Goal: Task Accomplishment & Management: Use online tool/utility

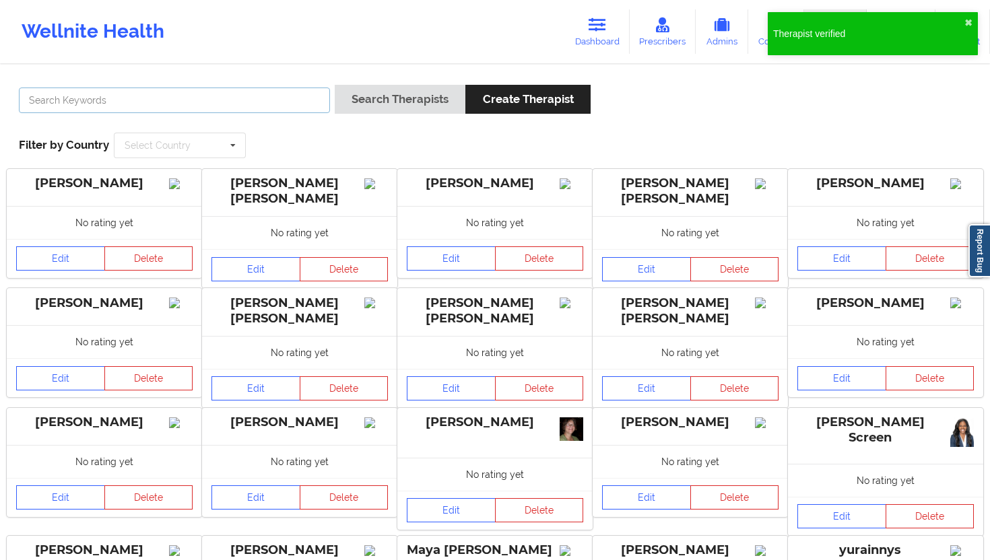
click at [255, 102] on input "text" at bounding box center [174, 101] width 311 height 26
paste input "[PERSON_NAME]"
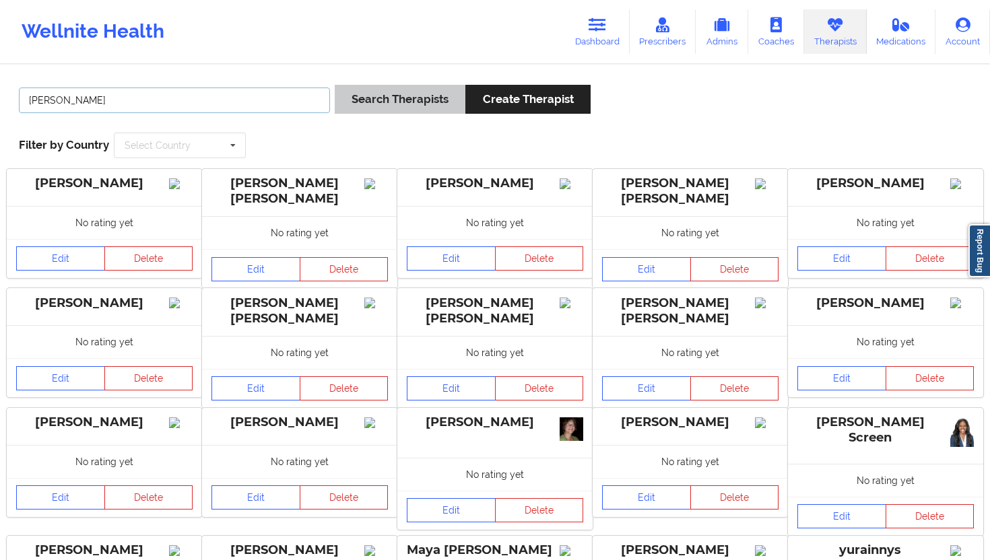
type input "[PERSON_NAME]"
click at [388, 104] on button "Search Therapists" at bounding box center [400, 99] width 131 height 29
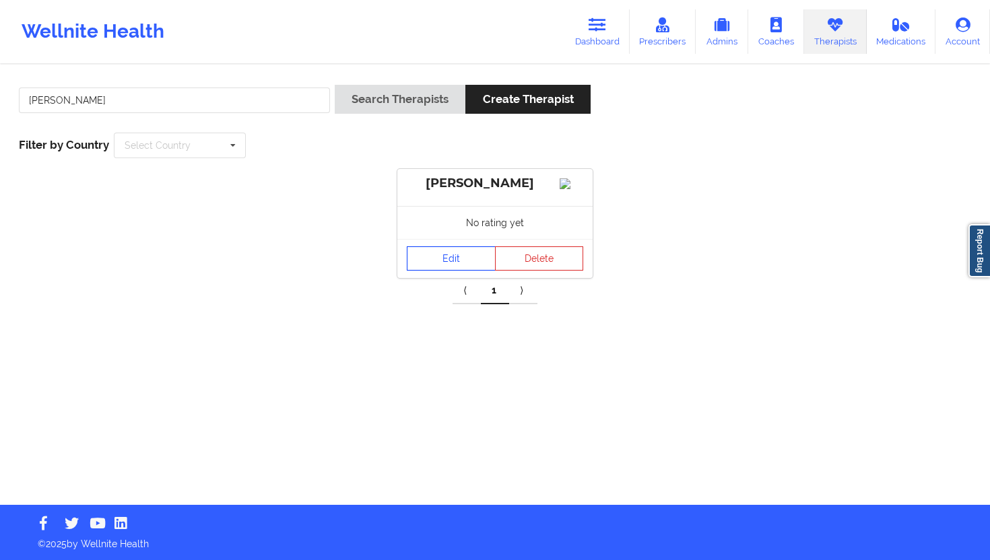
click at [444, 269] on link "Edit" at bounding box center [451, 258] width 89 height 24
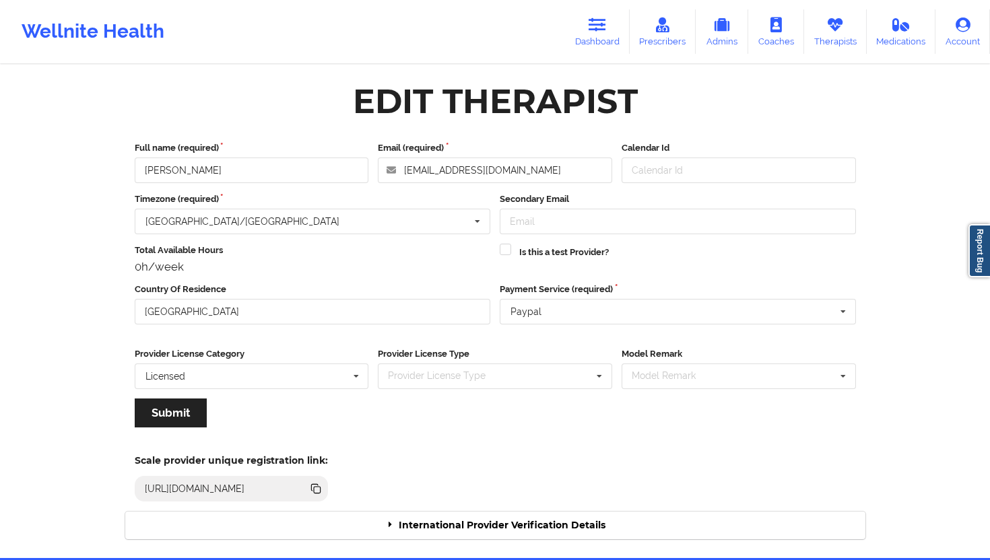
click at [524, 515] on div "International Provider Verification Details" at bounding box center [495, 526] width 740 height 28
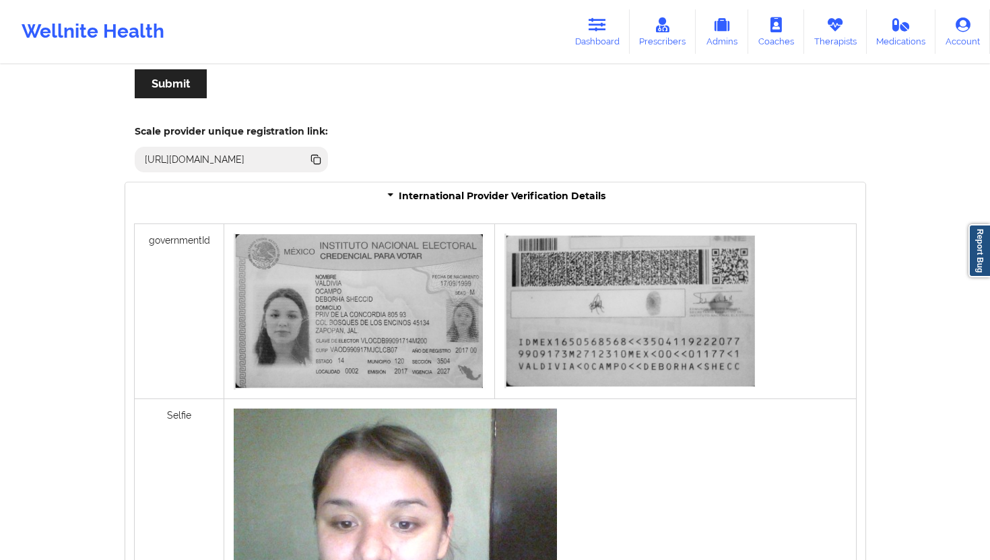
scroll to position [898, 0]
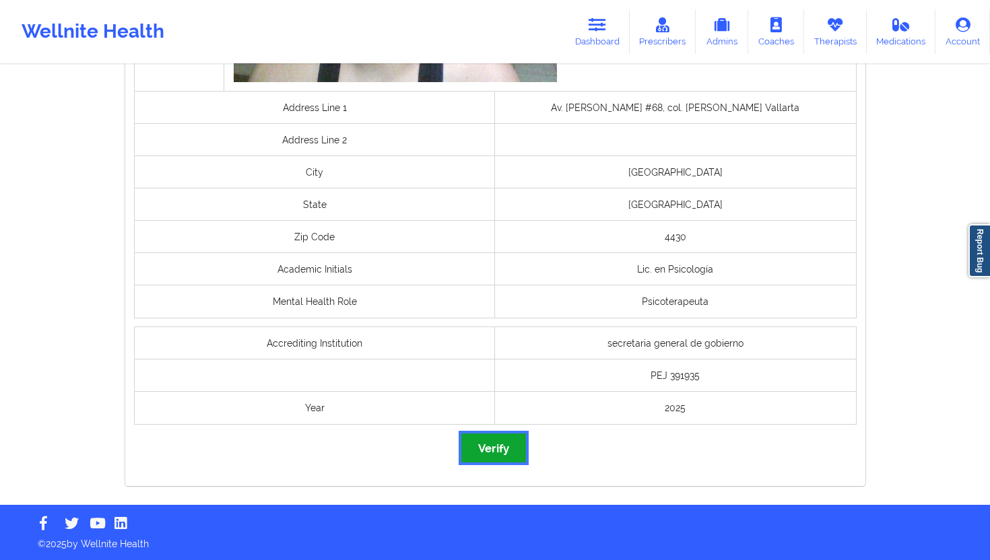
click at [498, 455] on button "Verify" at bounding box center [493, 448] width 65 height 29
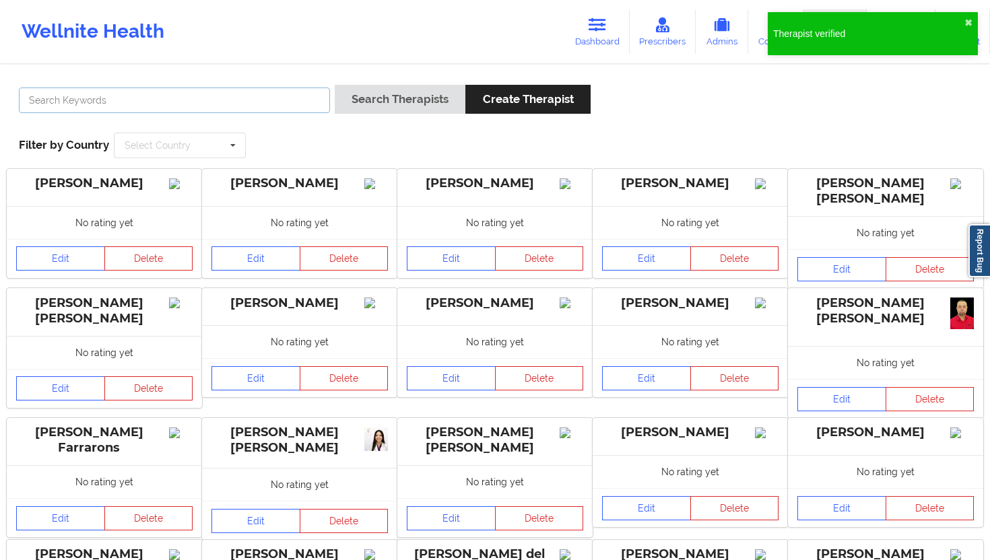
click at [276, 92] on input "text" at bounding box center [174, 101] width 311 height 26
paste input "[PERSON_NAME]"
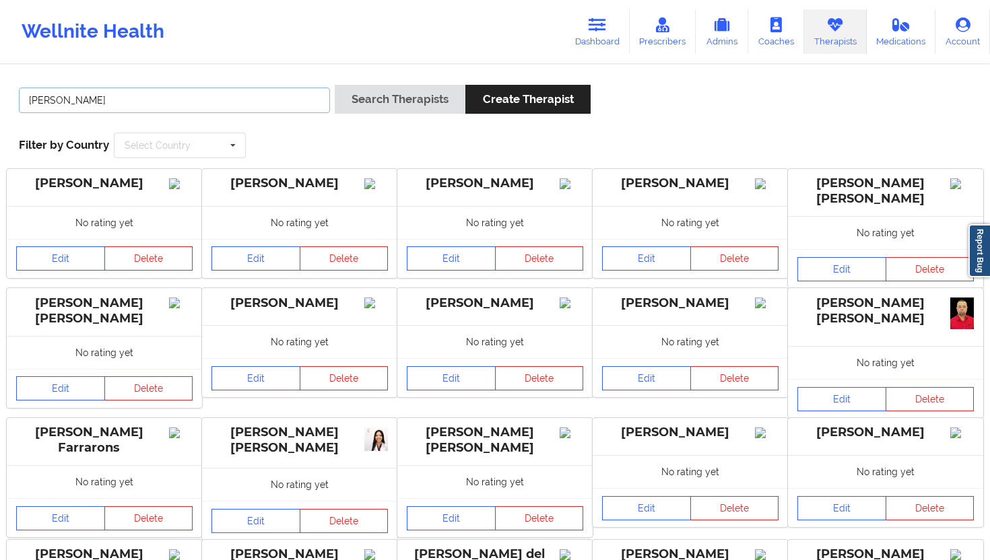
drag, startPoint x: 291, startPoint y: 88, endPoint x: 0, endPoint y: 72, distance: 291.3
click at [0, 72] on div "[PERSON_NAME] Search Therapists Create Therapist Filter by Country Select Count…" at bounding box center [495, 380] width 990 height 629
drag, startPoint x: 143, startPoint y: 91, endPoint x: 0, endPoint y: 77, distance: 144.1
click at [0, 79] on div "[PERSON_NAME] Search Therapists Create Therapist Filter by Country Select Count…" at bounding box center [495, 380] width 990 height 629
drag, startPoint x: 163, startPoint y: 92, endPoint x: 0, endPoint y: 82, distance: 163.3
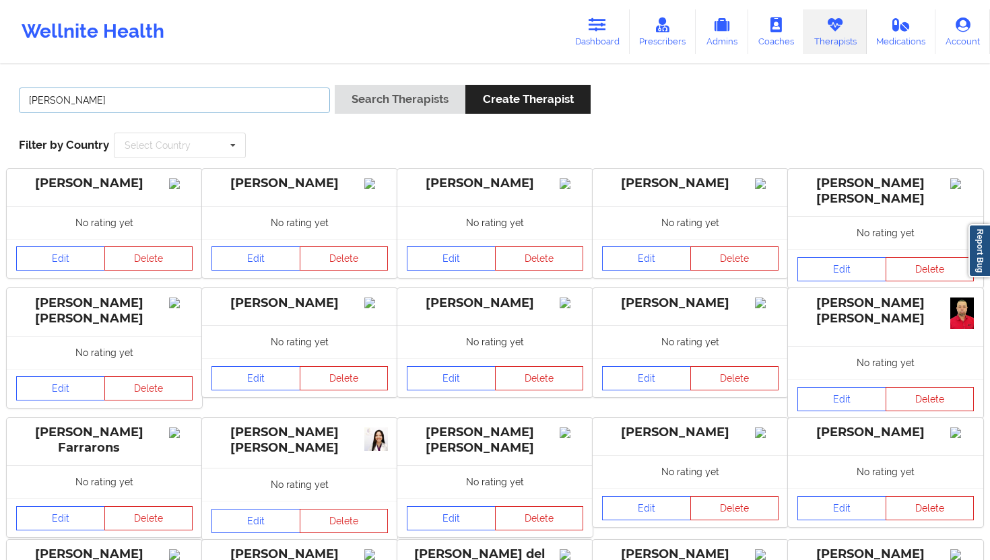
click at [0, 82] on div "[PERSON_NAME] Search Therapists Create Therapist Filter by Country Select Count…" at bounding box center [495, 380] width 990 height 629
drag, startPoint x: 152, startPoint y: 102, endPoint x: 17, endPoint y: 97, distance: 135.4
click at [24, 98] on input "[PERSON_NAME]" at bounding box center [174, 101] width 311 height 26
paste input "[PERSON_NAME] [PERSON_NAME]"
type input "[PERSON_NAME] [PERSON_NAME]"
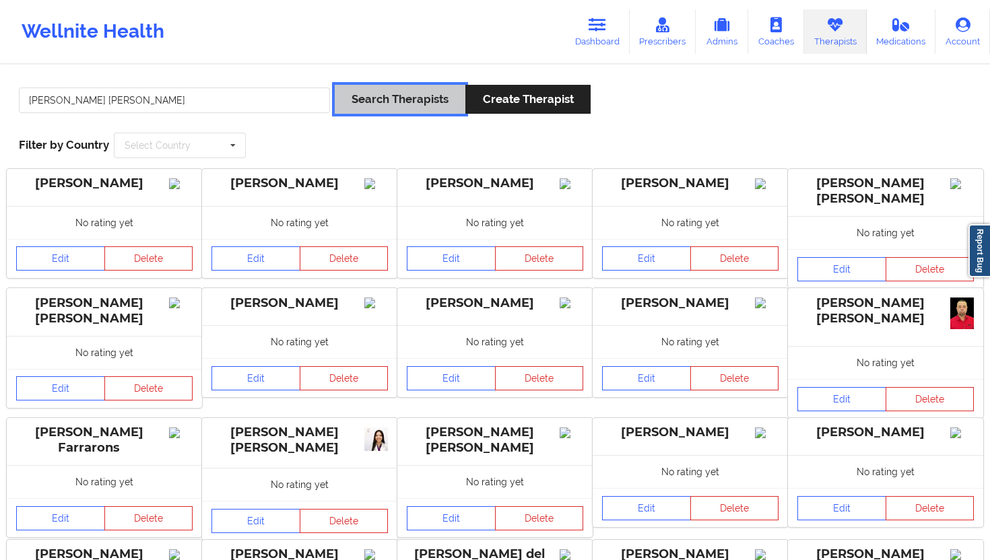
click at [355, 92] on button "Search Therapists" at bounding box center [400, 99] width 131 height 29
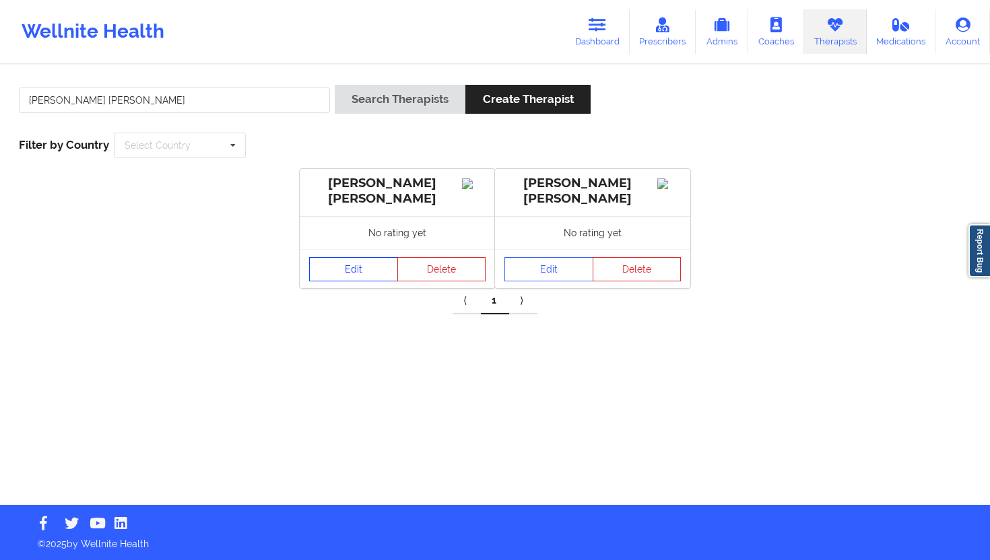
click at [328, 268] on link "Edit" at bounding box center [353, 269] width 89 height 24
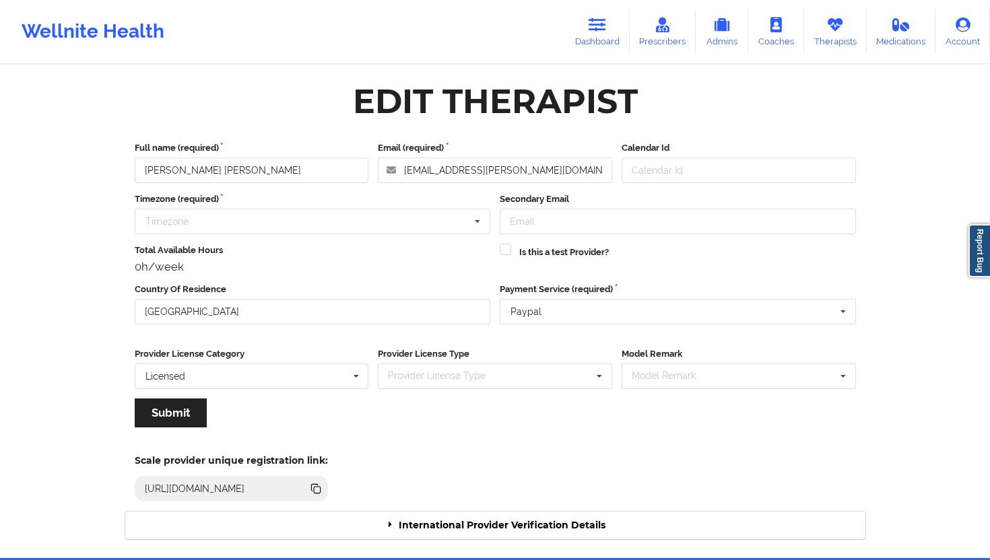
click at [354, 523] on div "International Provider Verification Details" at bounding box center [495, 526] width 740 height 28
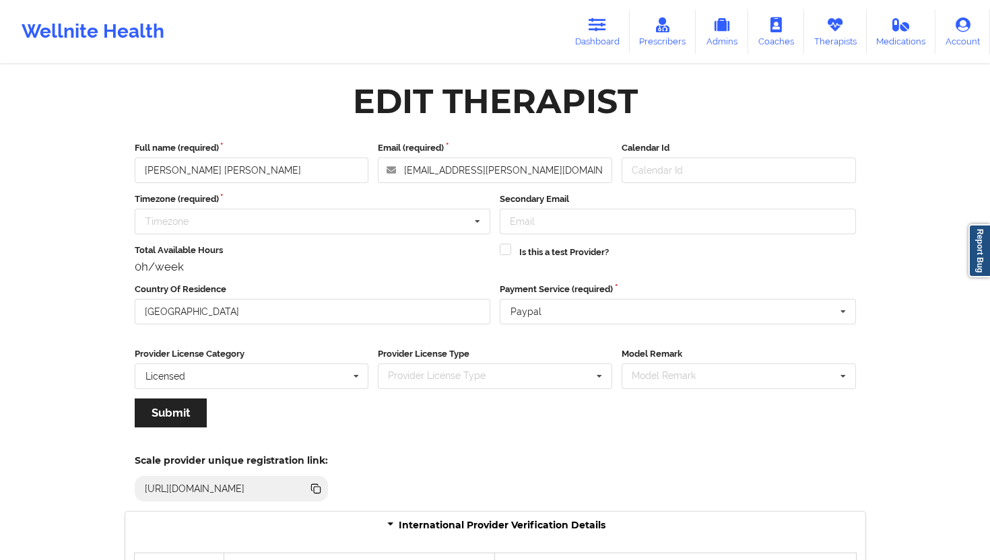
scroll to position [400, 0]
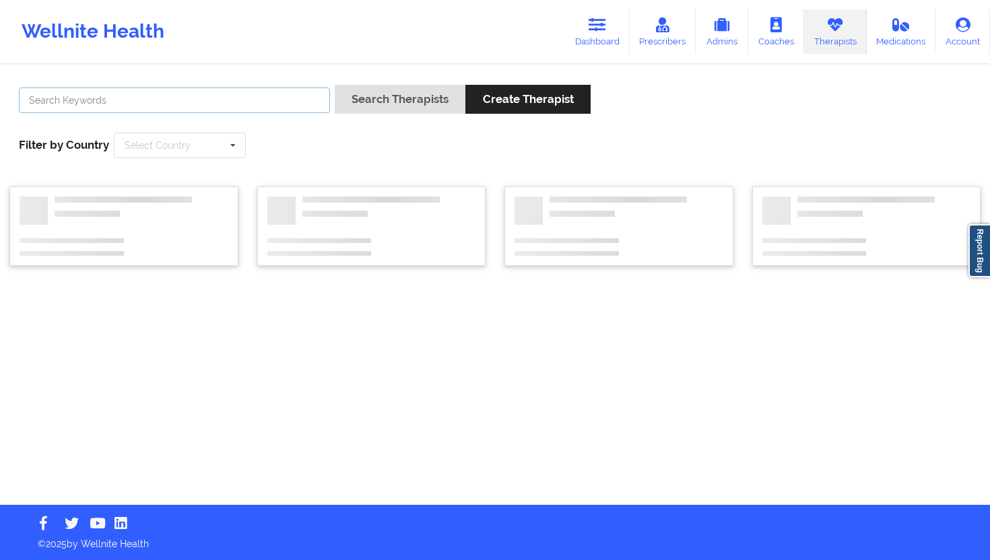
click at [264, 108] on input "text" at bounding box center [174, 101] width 311 height 26
paste input "[PERSON_NAME] [PERSON_NAME]"
type input "[PERSON_NAME] [PERSON_NAME]"
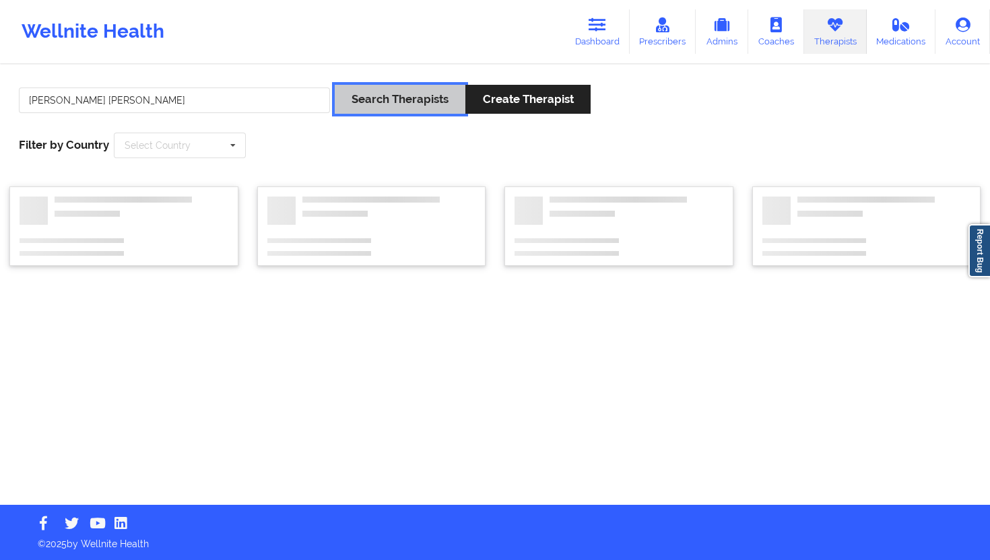
click at [414, 94] on button "Search Therapists" at bounding box center [400, 99] width 131 height 29
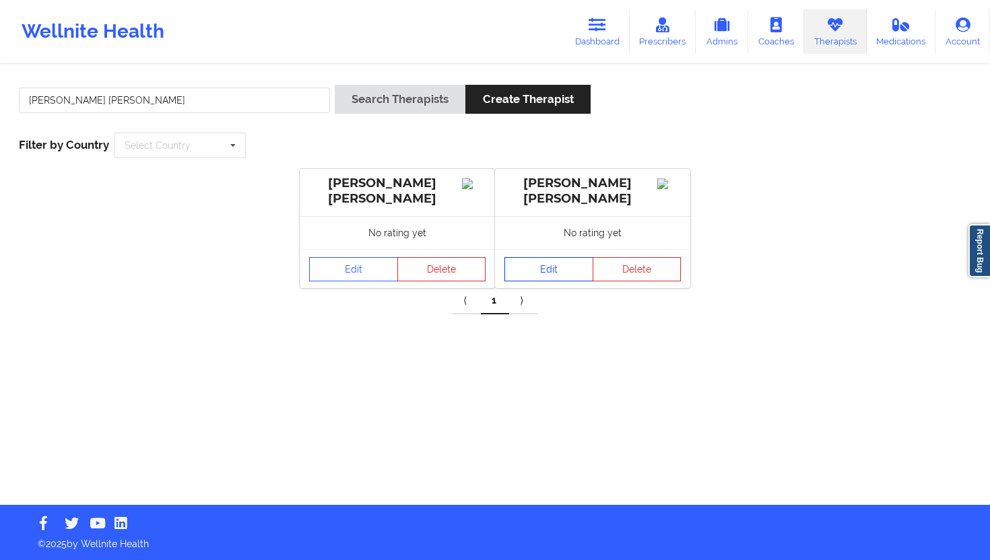
click at [536, 260] on link "Edit" at bounding box center [548, 269] width 89 height 24
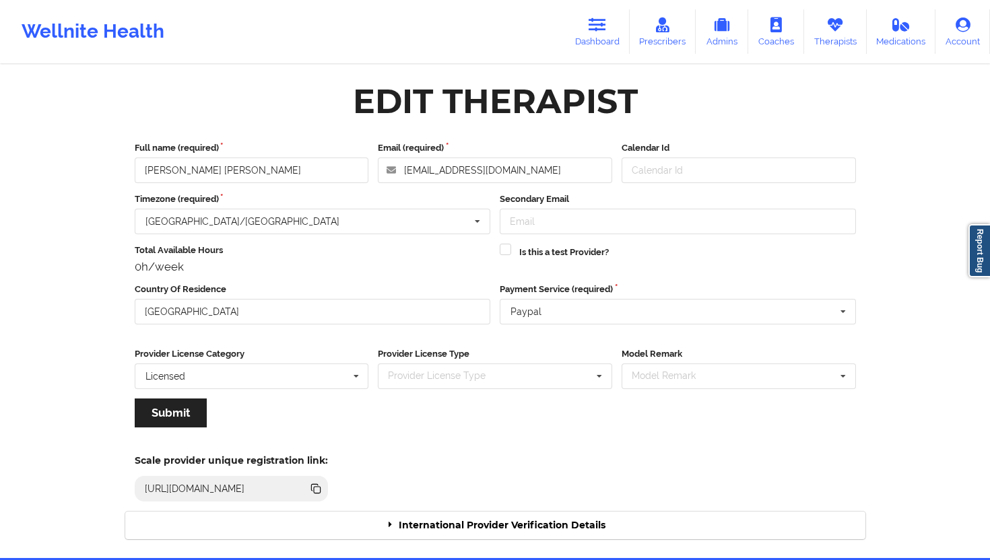
click at [566, 531] on div "International Provider Verification Details" at bounding box center [495, 526] width 740 height 28
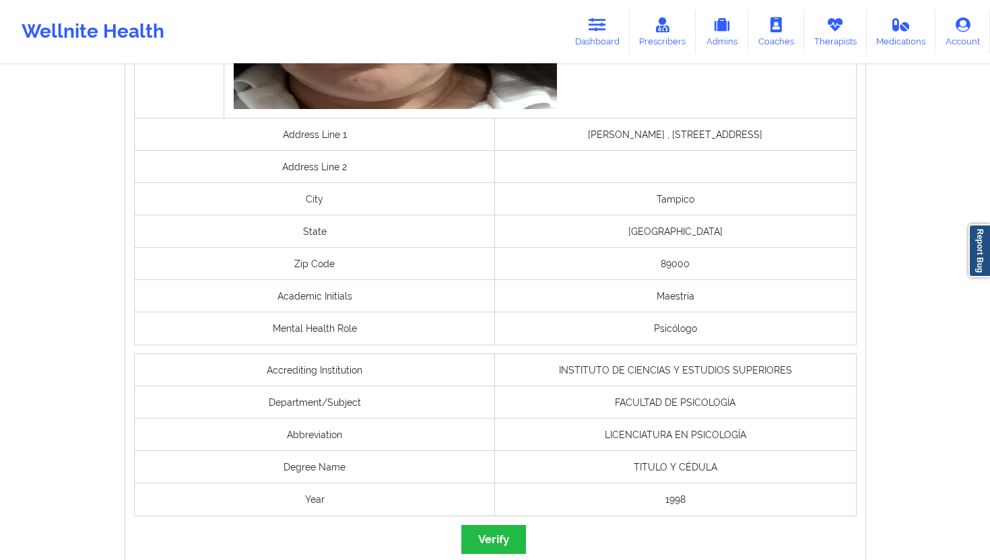
scroll to position [1049, 0]
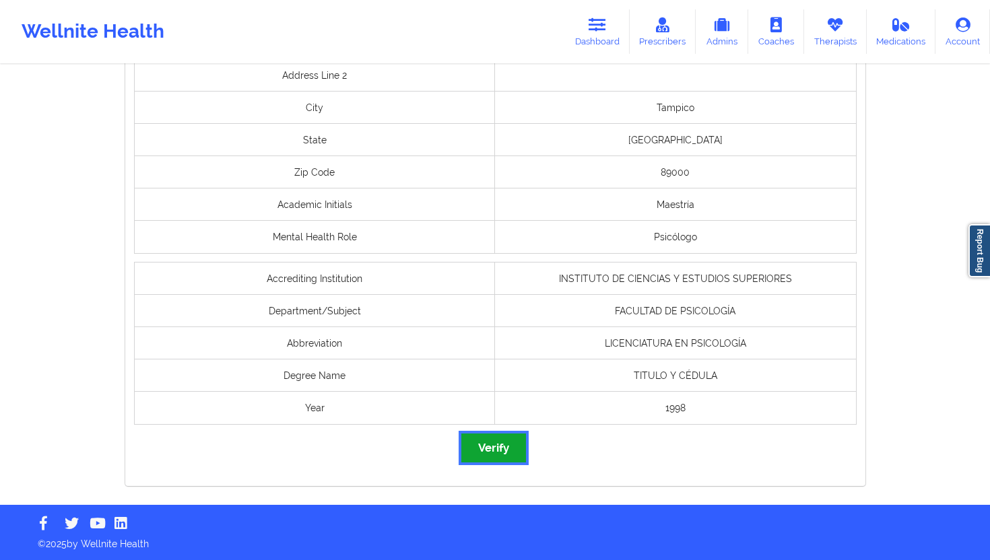
click at [483, 452] on button "Verify" at bounding box center [493, 448] width 65 height 29
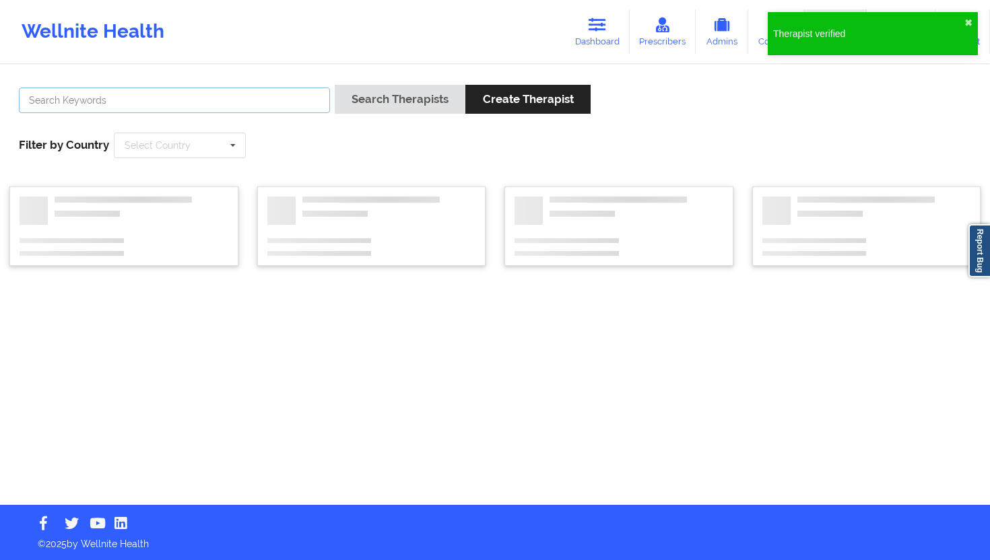
click at [270, 97] on input "text" at bounding box center [174, 101] width 311 height 26
paste input "[PERSON_NAME] [PERSON_NAME]"
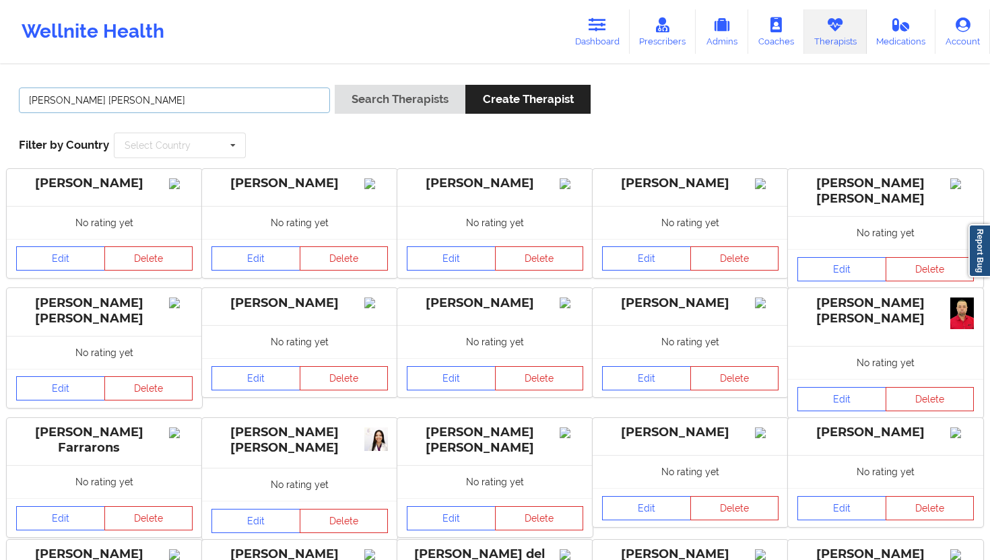
click at [295, 103] on input "[PERSON_NAME] [PERSON_NAME]" at bounding box center [174, 101] width 311 height 26
drag, startPoint x: 295, startPoint y: 103, endPoint x: 66, endPoint y: 76, distance: 230.5
click at [66, 76] on div "[PERSON_NAME] [PERSON_NAME] Search Therapists Create Therapist Filter by Countr…" at bounding box center [494, 121] width 971 height 92
paste input "[PERSON_NAME] [PERSON_NAME]"
type input "[PERSON_NAME] [PERSON_NAME]"
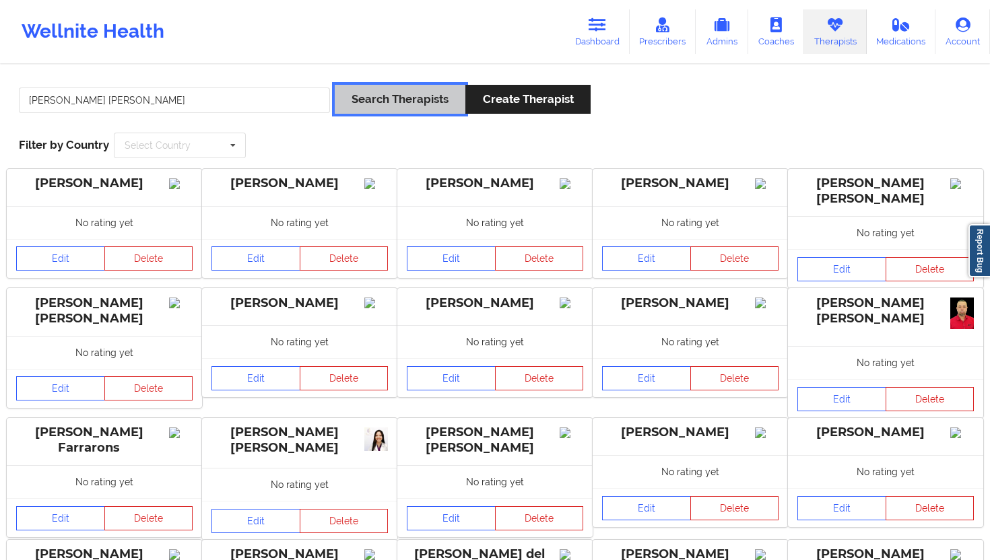
click at [355, 98] on button "Search Therapists" at bounding box center [400, 99] width 131 height 29
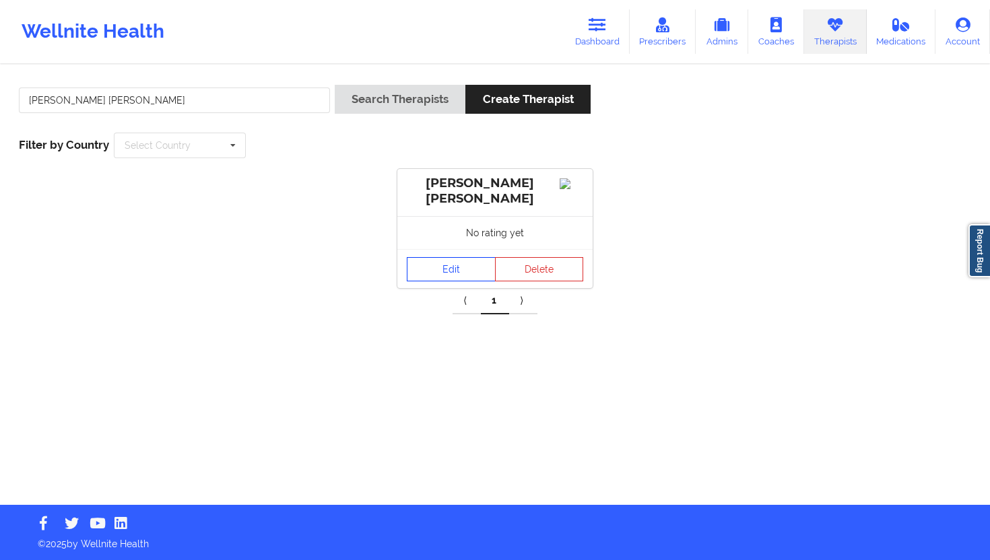
click at [464, 271] on link "Edit" at bounding box center [451, 269] width 89 height 24
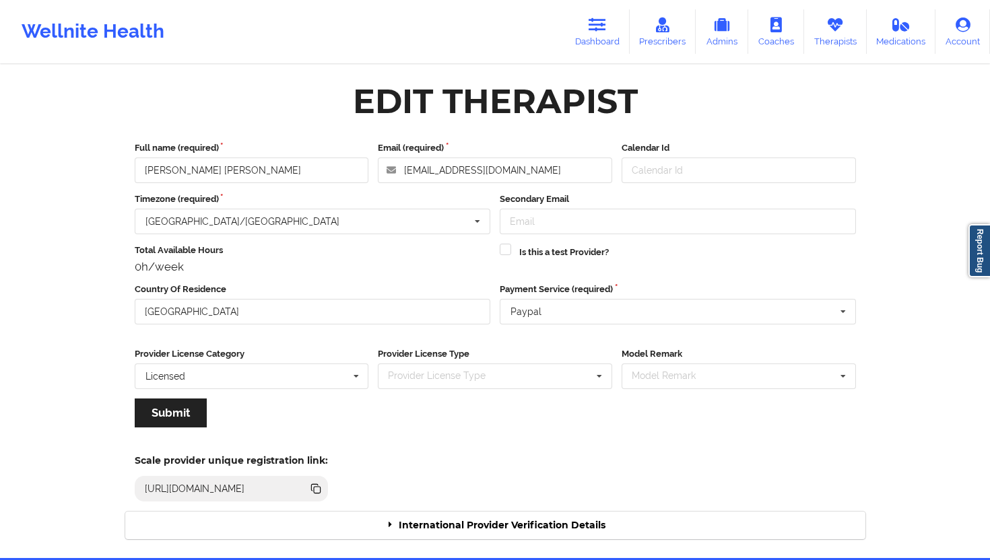
click at [551, 550] on div "Edit Therapist Full name (required) [PERSON_NAME] [PERSON_NAME] Email (required…" at bounding box center [495, 312] width 778 height 492
click at [567, 532] on div "International Provider Verification Details" at bounding box center [495, 526] width 740 height 28
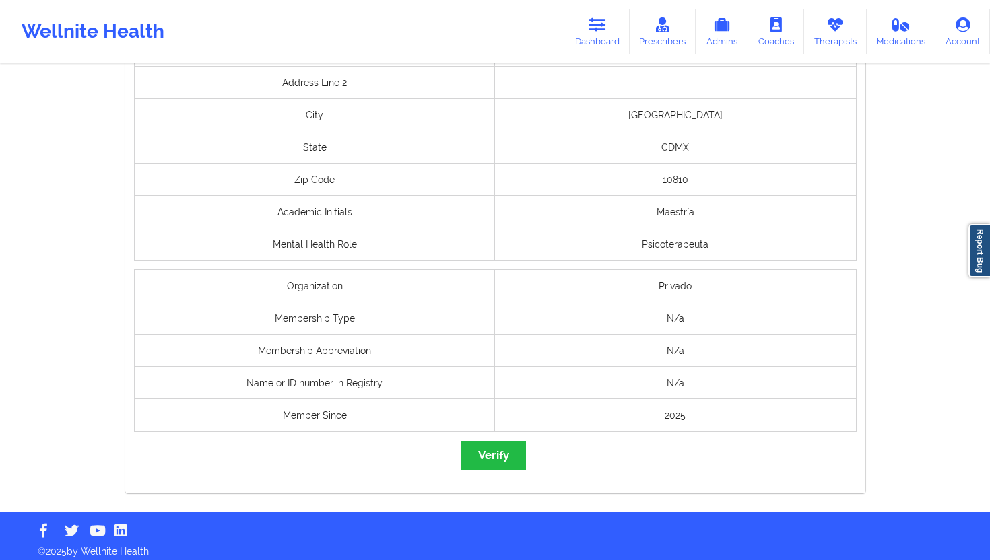
scroll to position [1040, 0]
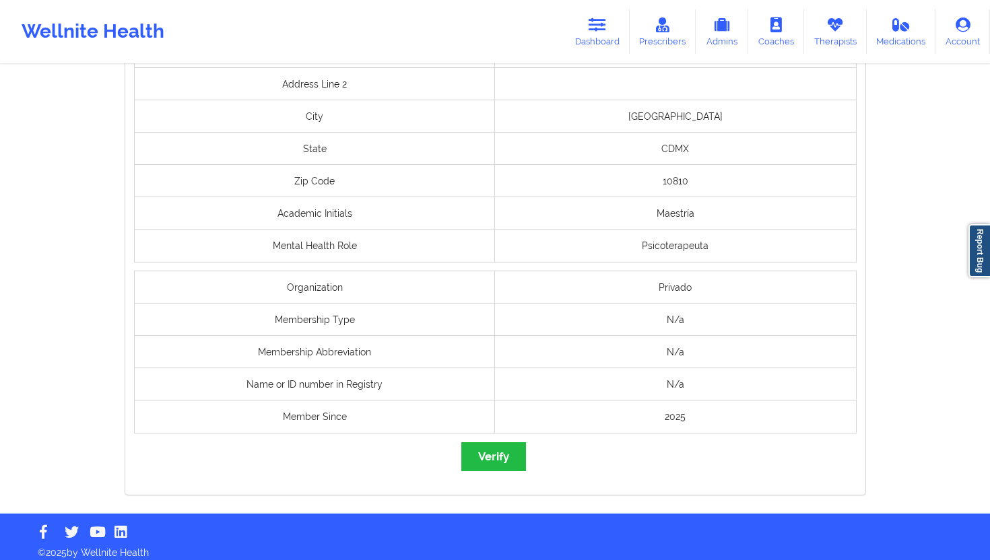
click at [503, 430] on div "2025" at bounding box center [675, 417] width 361 height 32
click at [498, 452] on button "Verify" at bounding box center [493, 456] width 65 height 29
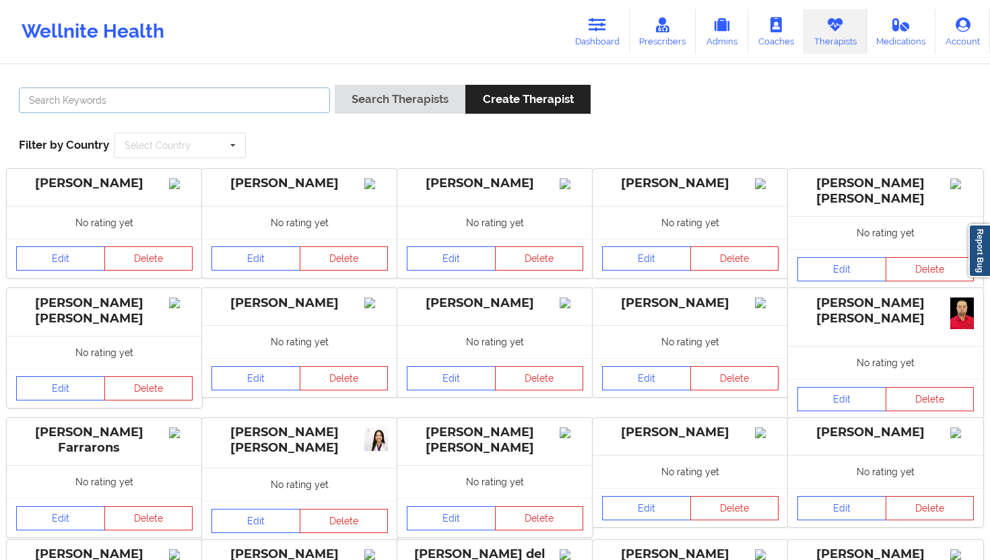
click at [288, 95] on input "text" at bounding box center [174, 101] width 311 height 26
paste input "[PERSON_NAME] [PERSON_NAME]"
type input "[PERSON_NAME] [PERSON_NAME]"
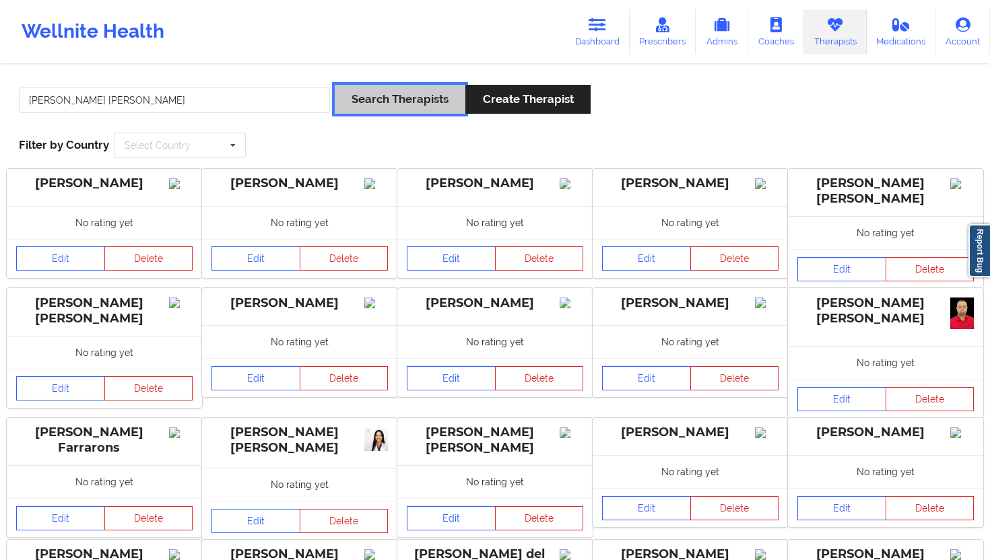
click at [367, 102] on button "Search Therapists" at bounding box center [400, 99] width 131 height 29
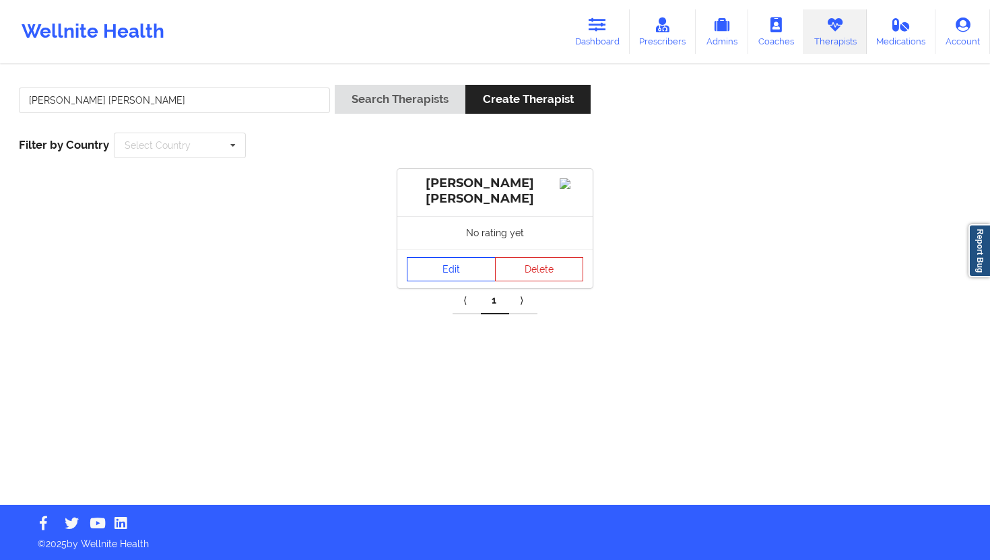
click at [440, 273] on link "Edit" at bounding box center [451, 269] width 89 height 24
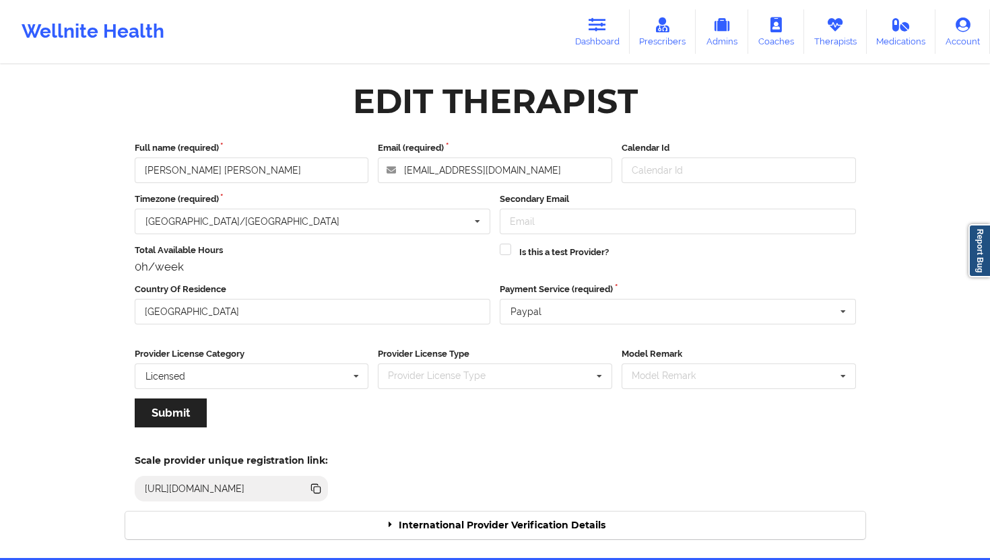
click at [553, 510] on div "Scale provider unique registration link: [URL][DOMAIN_NAME]" at bounding box center [495, 474] width 759 height 74
click at [552, 521] on div "International Provider Verification Details" at bounding box center [495, 526] width 740 height 28
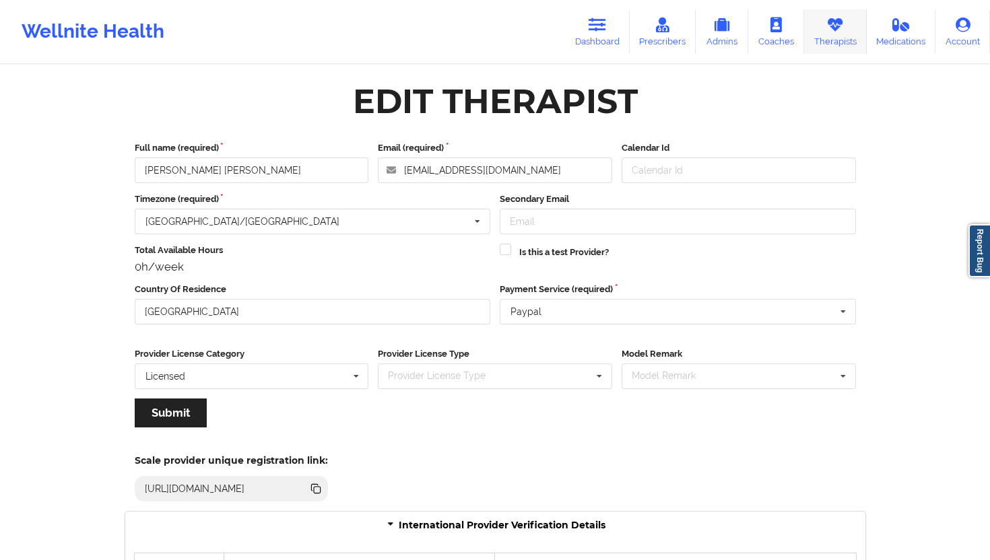
click at [831, 35] on link "Therapists" at bounding box center [835, 31] width 63 height 44
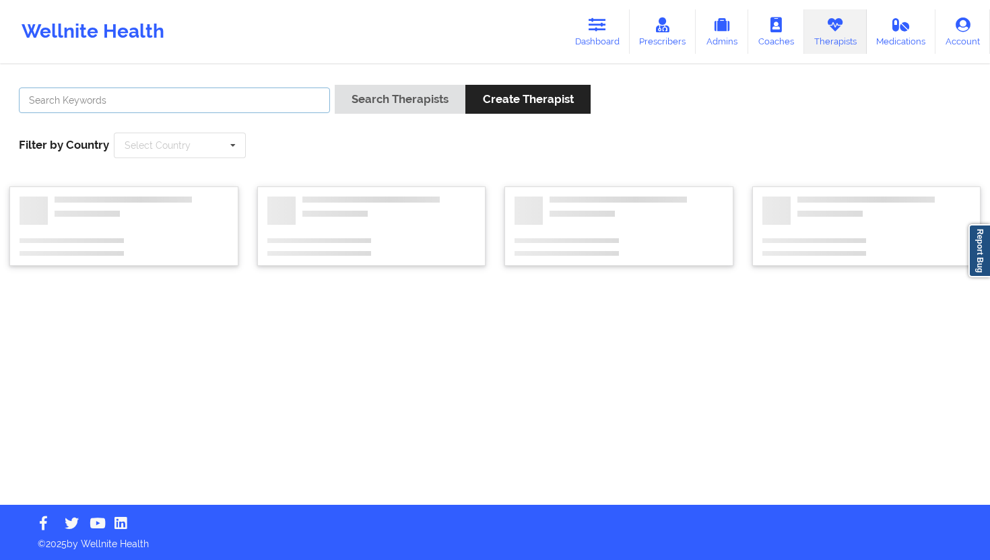
click at [315, 94] on input "text" at bounding box center [174, 101] width 311 height 26
paste input "[PERSON_NAME]"
type input "[PERSON_NAME]"
click at [419, 104] on button "Search Therapists" at bounding box center [400, 99] width 131 height 29
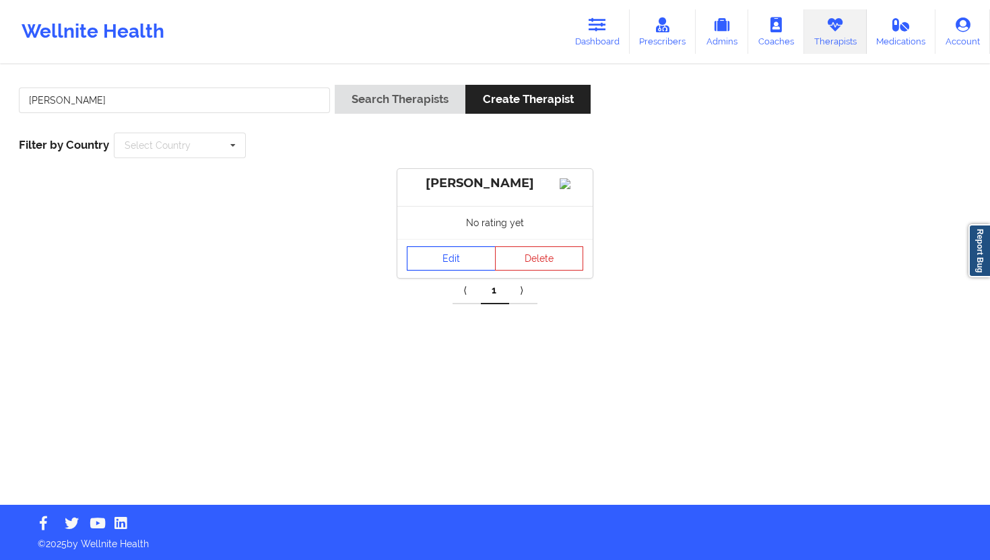
click at [463, 271] on link "Edit" at bounding box center [451, 258] width 89 height 24
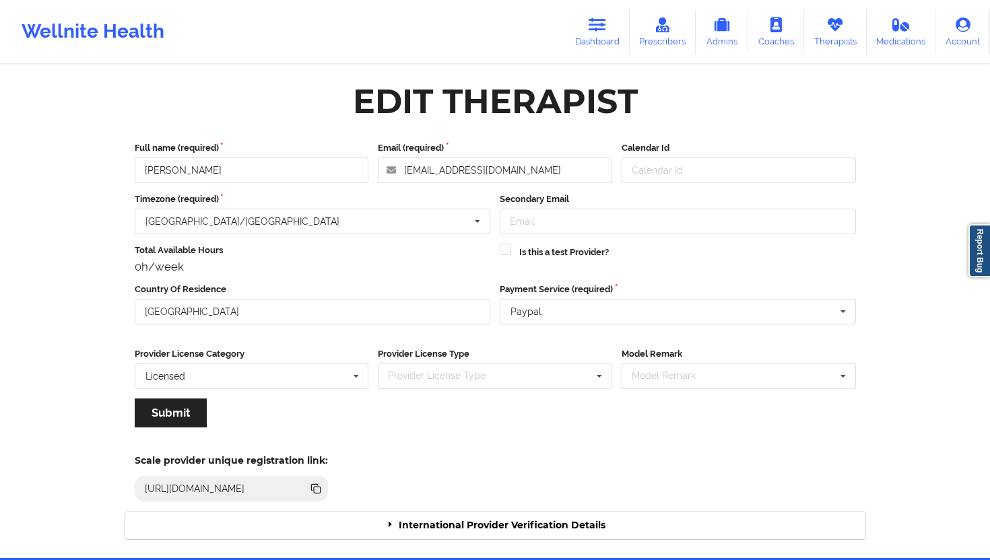
click at [502, 521] on div "International Provider Verification Details" at bounding box center [495, 526] width 740 height 28
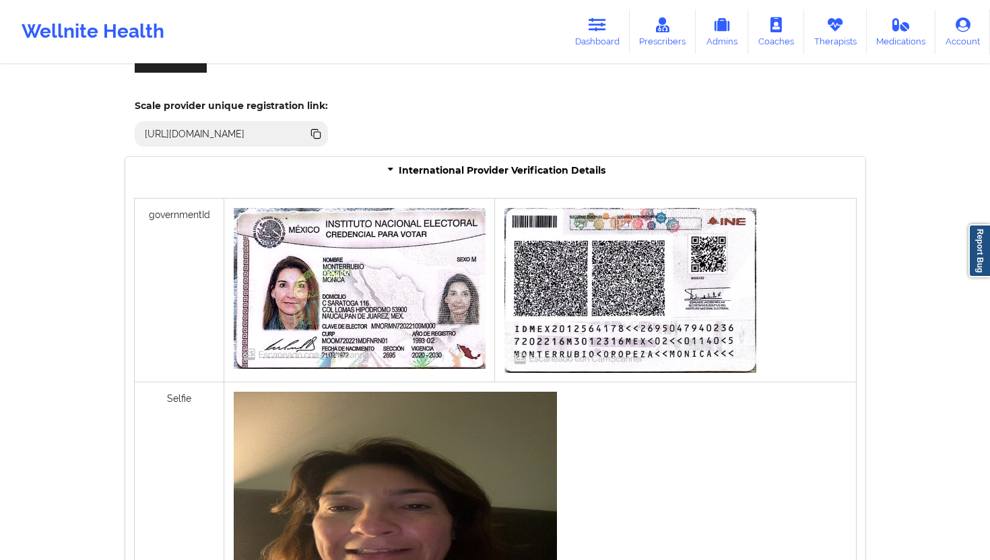
scroll to position [907, 0]
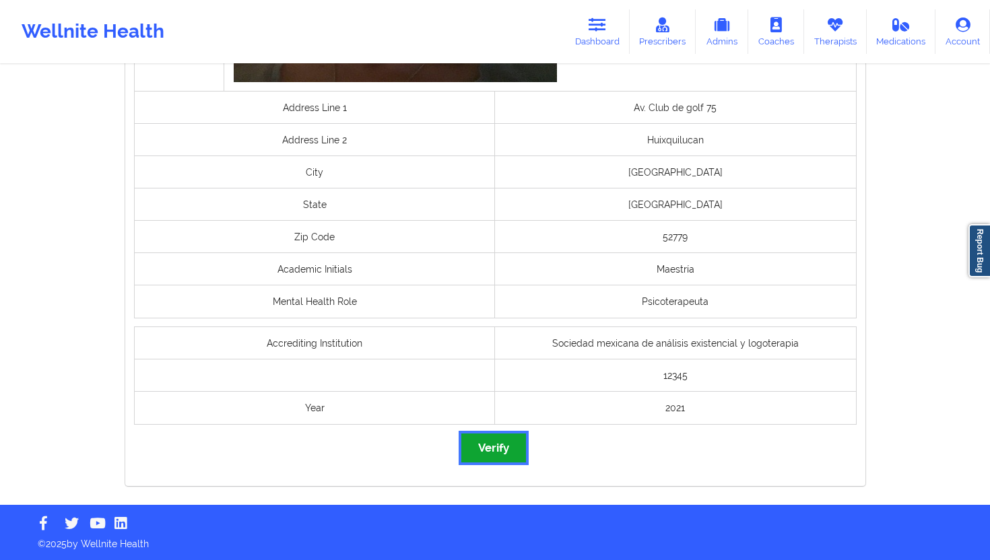
click at [500, 443] on button "Verify" at bounding box center [493, 448] width 65 height 29
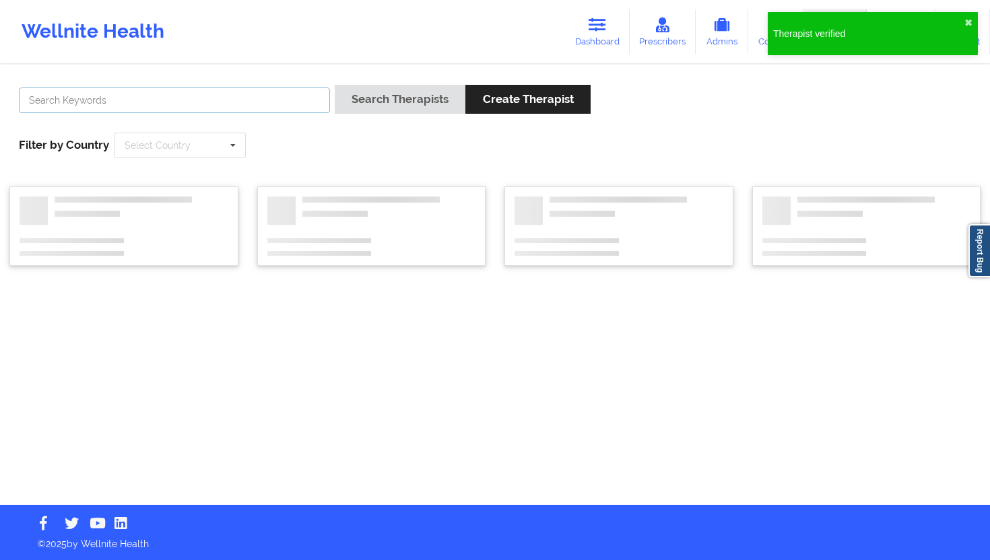
click at [295, 108] on input "text" at bounding box center [174, 101] width 311 height 26
paste input "[PERSON_NAME]"
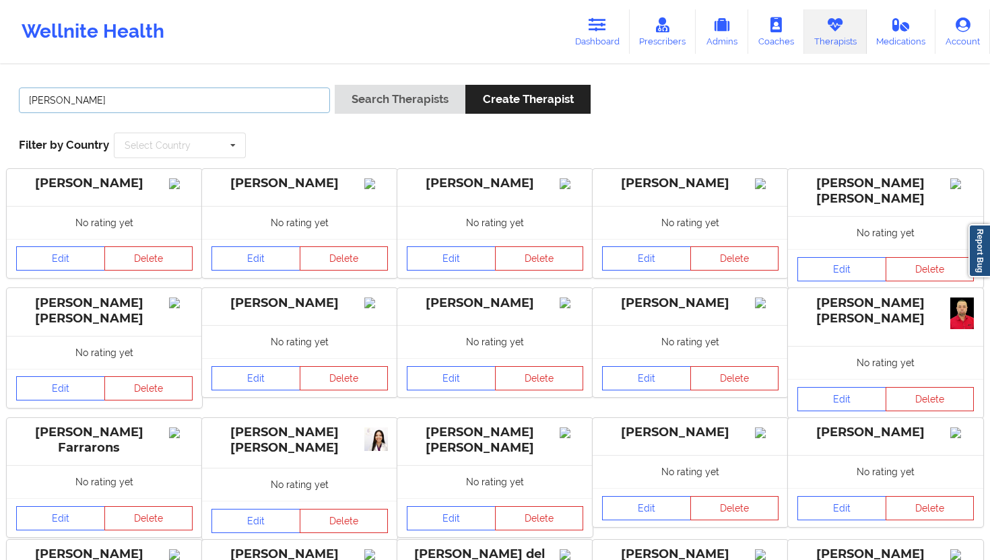
drag, startPoint x: 209, startPoint y: 98, endPoint x: 13, endPoint y: 76, distance: 197.1
click at [13, 76] on div "[PERSON_NAME] Search Therapists Create Therapist Filter by Country Select Count…" at bounding box center [494, 121] width 971 height 92
paste input "Alondra [PERSON_NAME]"
type input "Alondra [PERSON_NAME]"
click at [410, 76] on div "[PERSON_NAME] [PERSON_NAME] Search Therapists Create Therapist Filter by Countr…" at bounding box center [494, 121] width 971 height 92
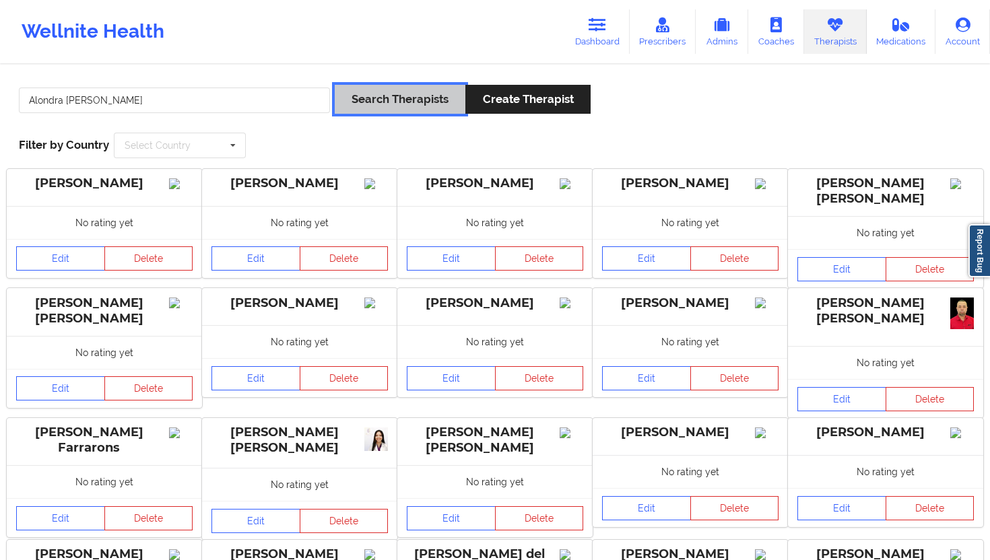
click at [406, 93] on button "Search Therapists" at bounding box center [400, 99] width 131 height 29
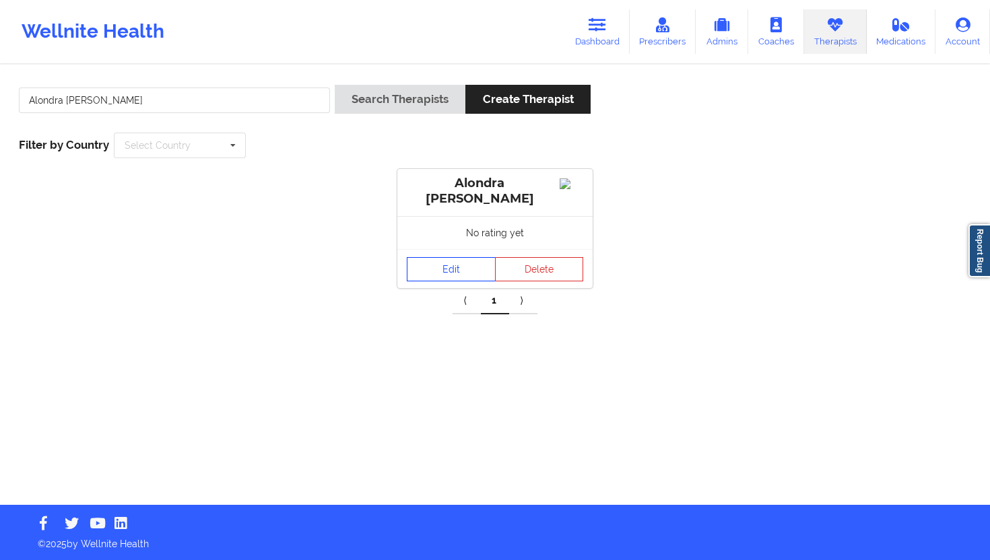
click at [454, 266] on link "Edit" at bounding box center [451, 269] width 89 height 24
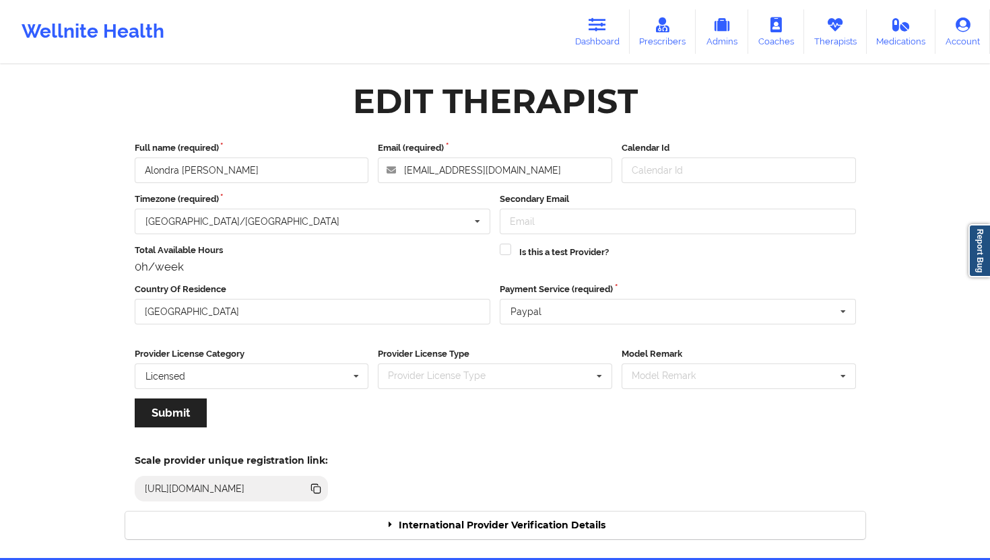
click at [481, 518] on div "International Provider Verification Details" at bounding box center [495, 526] width 740 height 28
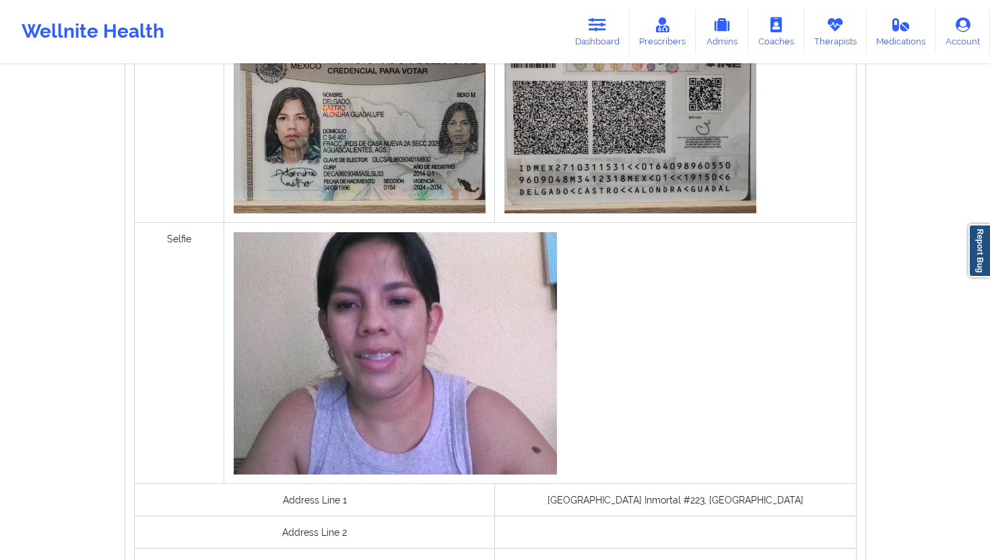
scroll to position [963, 0]
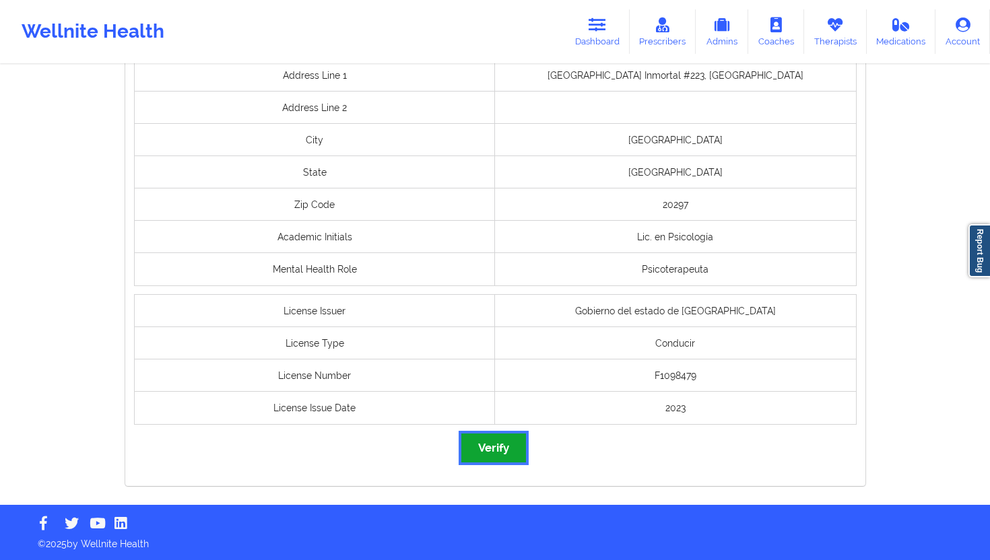
click at [486, 434] on button "Verify" at bounding box center [493, 448] width 65 height 29
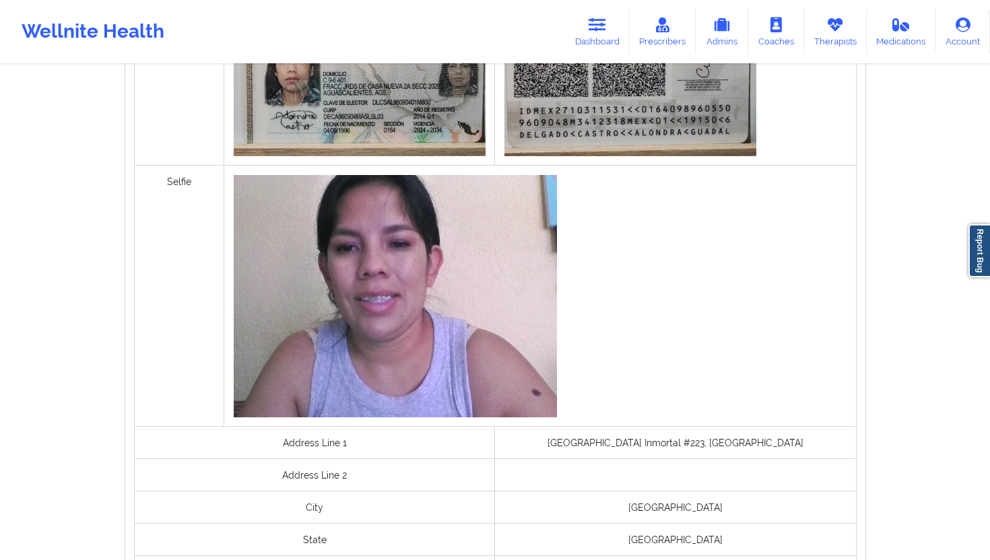
scroll to position [32, 0]
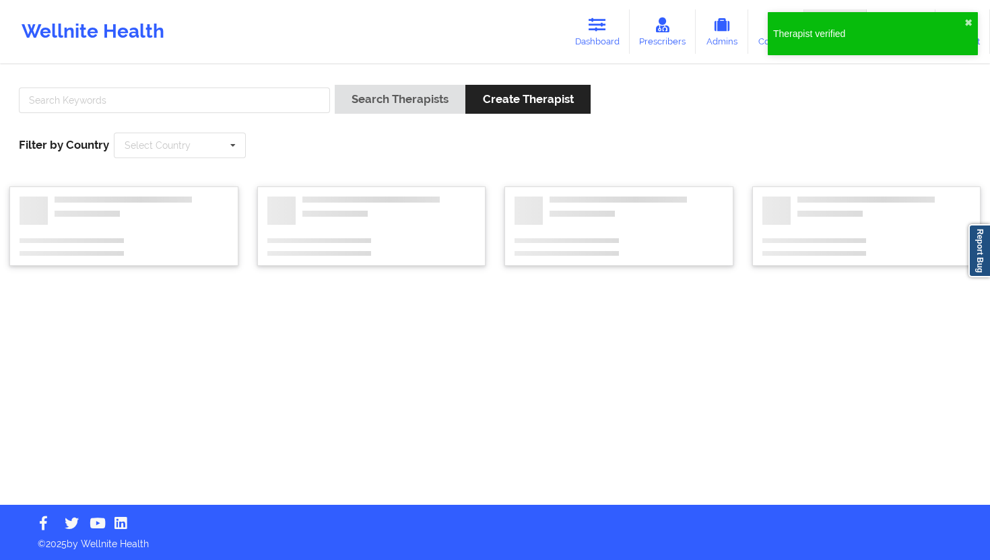
click at [278, 114] on div at bounding box center [174, 104] width 321 height 38
click at [277, 109] on input "text" at bounding box center [174, 101] width 311 height 26
paste input "Alondra [PERSON_NAME]"
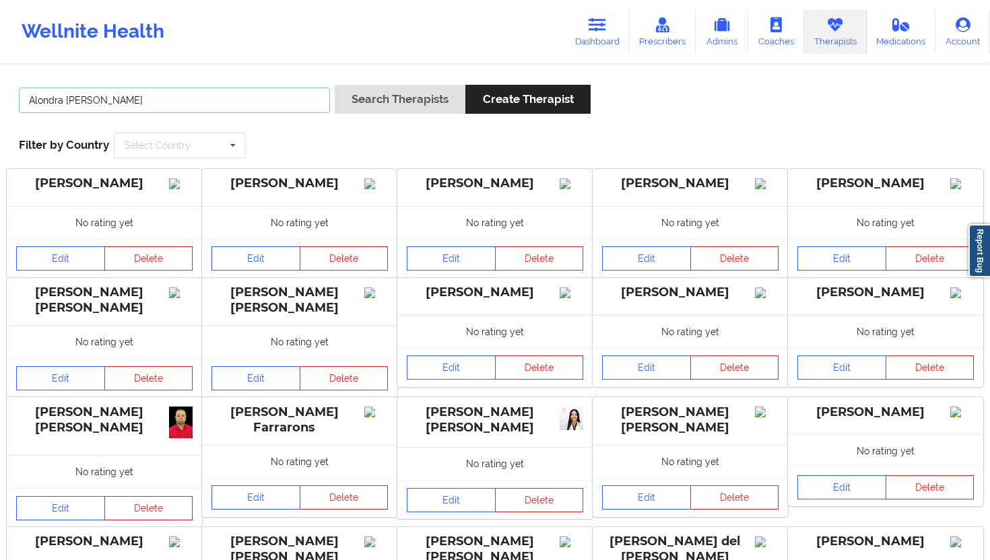
type input "Alondra [PERSON_NAME]"
